Goal: Information Seeking & Learning: Learn about a topic

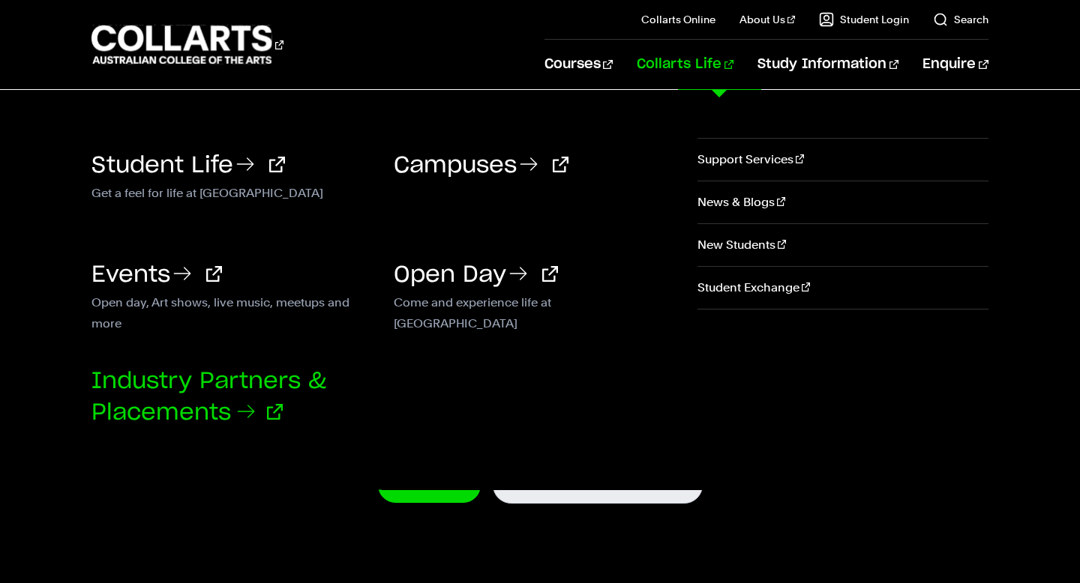
click at [266, 381] on link "Industry Partners & Placements" at bounding box center [208, 397] width 235 height 54
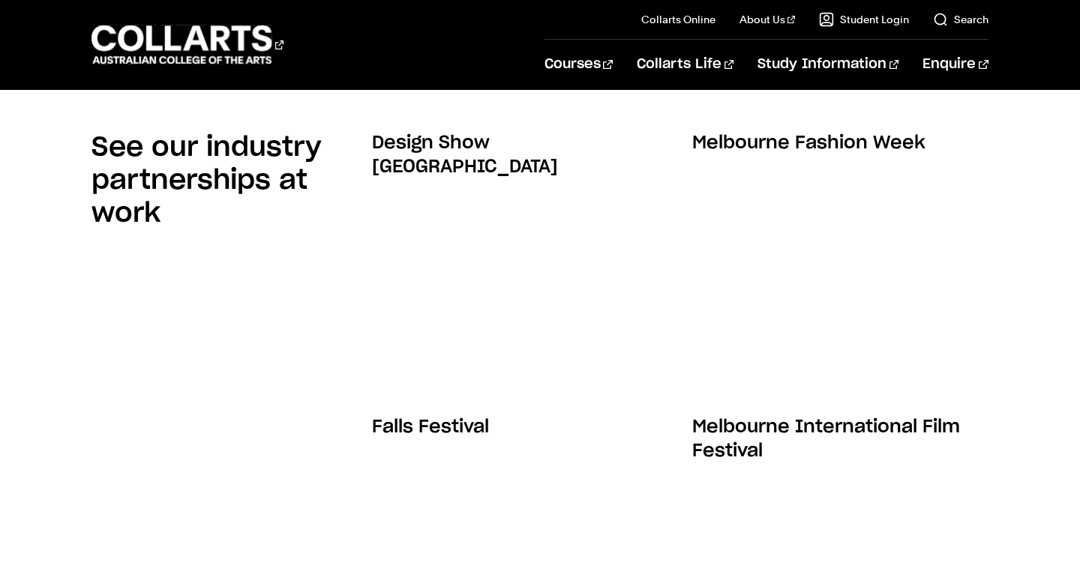
scroll to position [1979, 0]
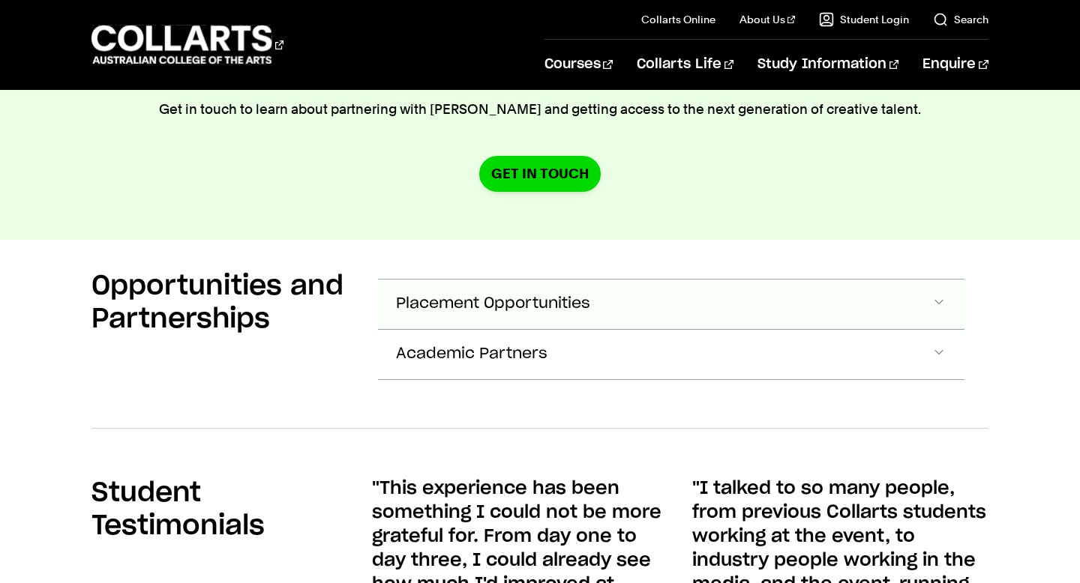
click at [934, 295] on span "Accordion Section" at bounding box center [938, 304] width 15 height 19
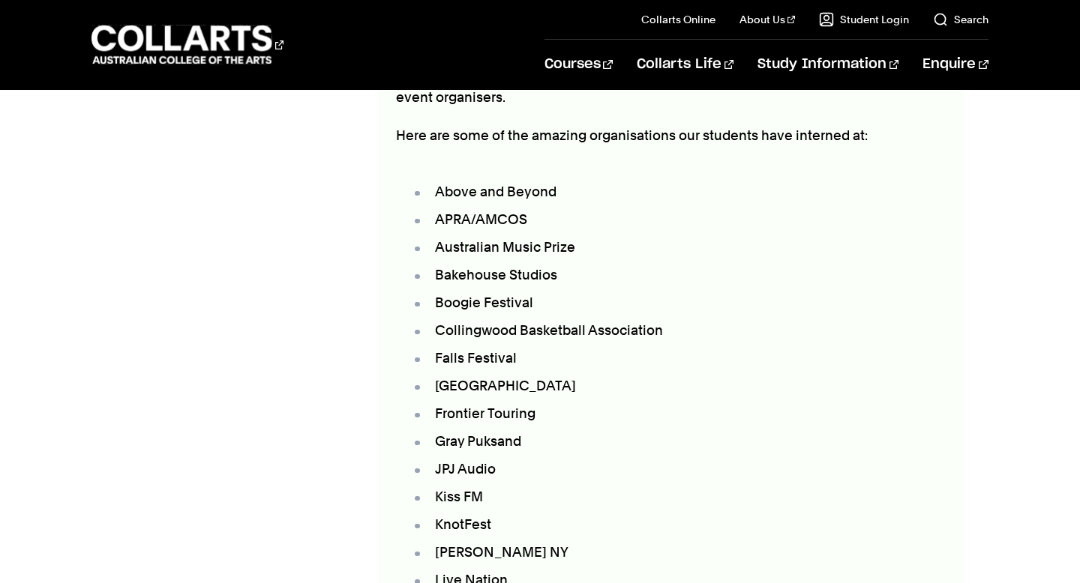
scroll to position [3092, 0]
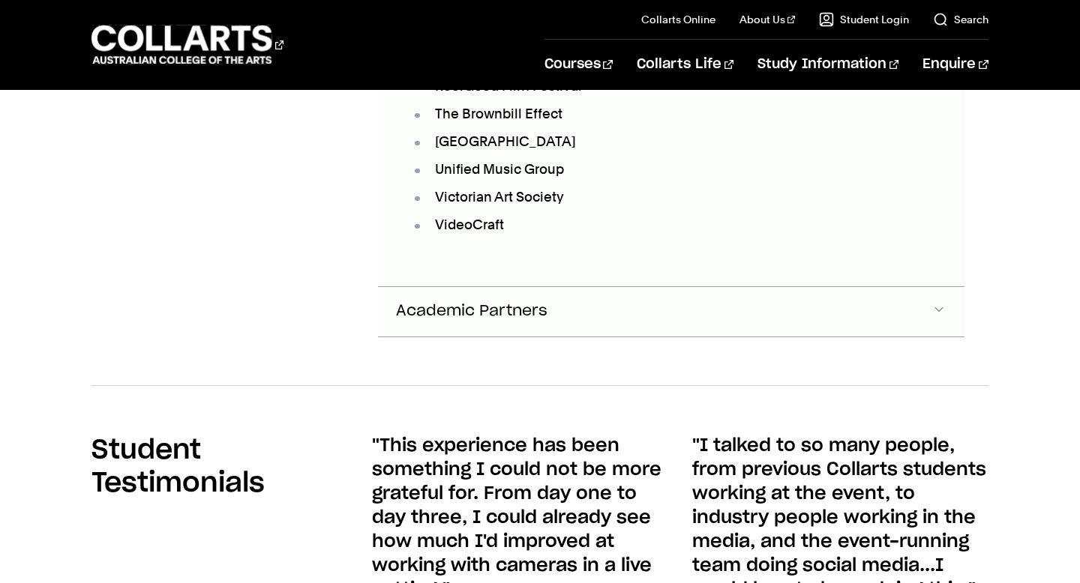
click at [585, 292] on button "Academic Partners" at bounding box center [671, 311] width 586 height 49
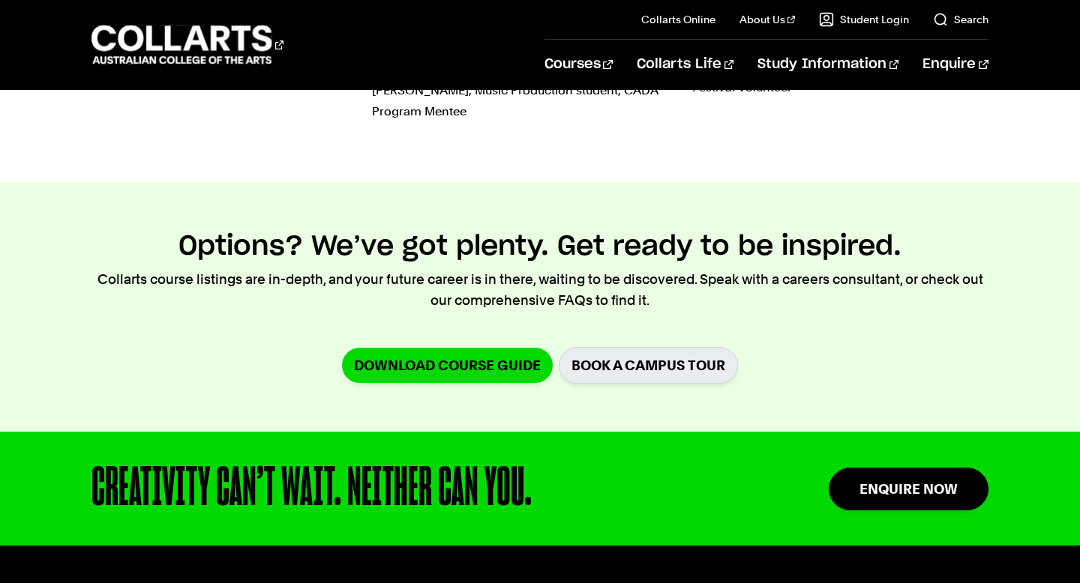
scroll to position [6494, 0]
